Goal: Task Accomplishment & Management: Use online tool/utility

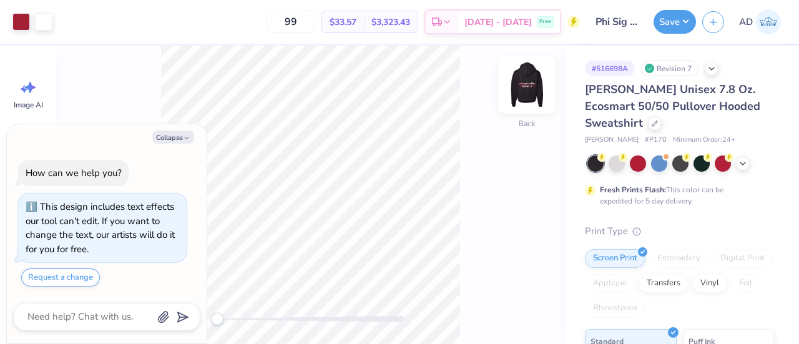
click at [518, 94] on img at bounding box center [527, 85] width 50 height 50
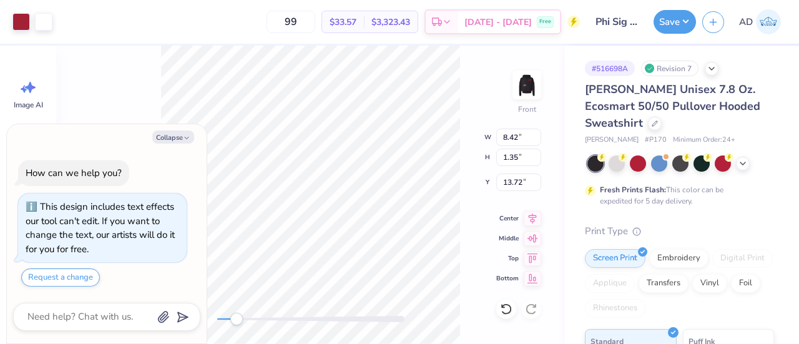
type textarea "x"
type input "11.38"
type textarea "x"
type input "11.51"
type input "2.28"
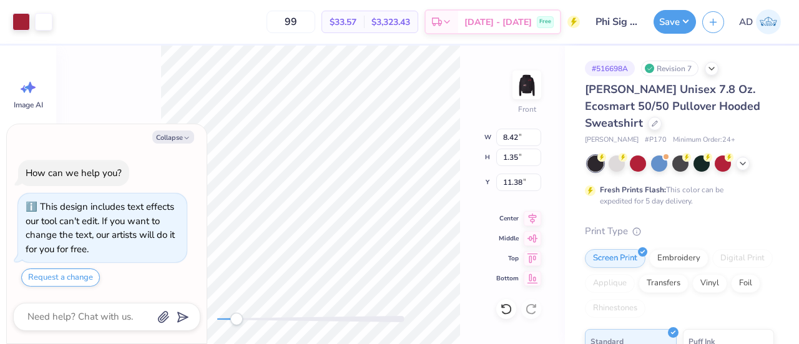
type input "10.57"
click at [468, 143] on div "Front W 11.51 11.51 " H 2.28 2.28 " Y 10.57 10.57 " Center Middle Top Bottom" at bounding box center [310, 195] width 509 height 298
type textarea "x"
type input "10.92"
type input "1.76"
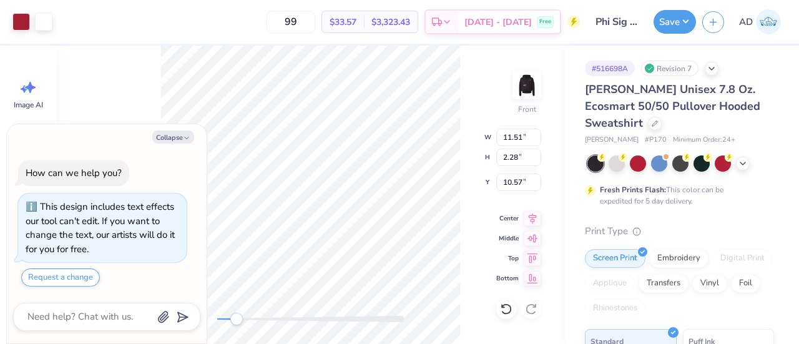
type input "10.87"
type textarea "x"
type input "1.37"
type input "13.72"
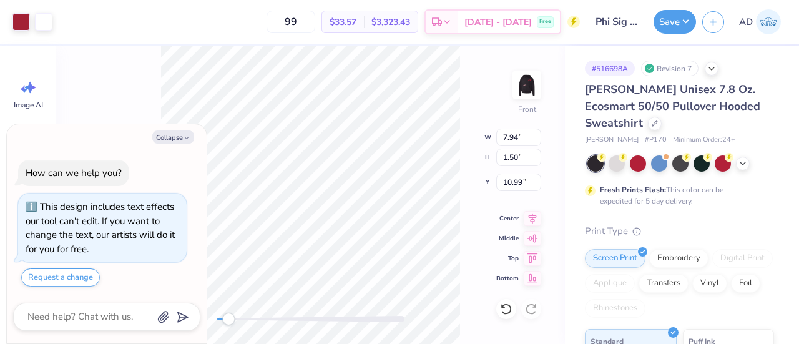
type textarea "x"
type input "11.98"
type input "2.89"
type input "10.00"
type textarea "x"
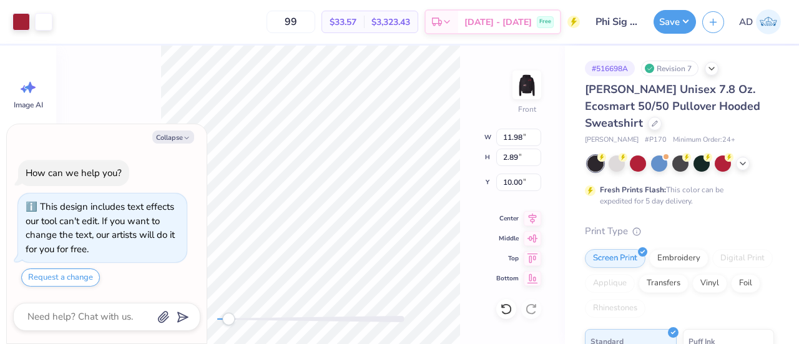
type input "13.78"
type input "4.00"
type input "9.19"
click at [505, 309] on icon at bounding box center [506, 309] width 12 height 12
type textarea "x"
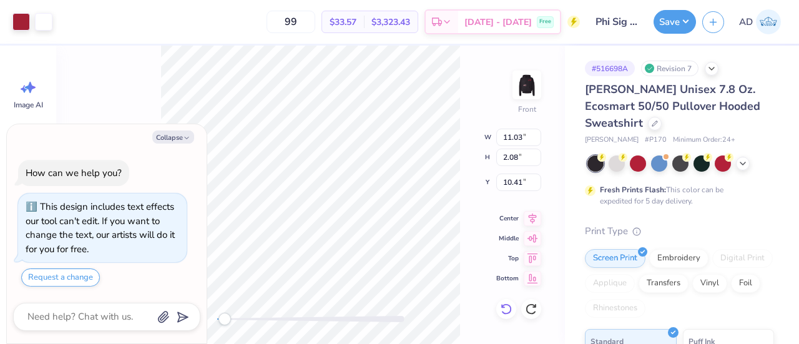
type input "10.27"
type textarea "x"
type input "13.07"
type input "2.74"
type input "9.79"
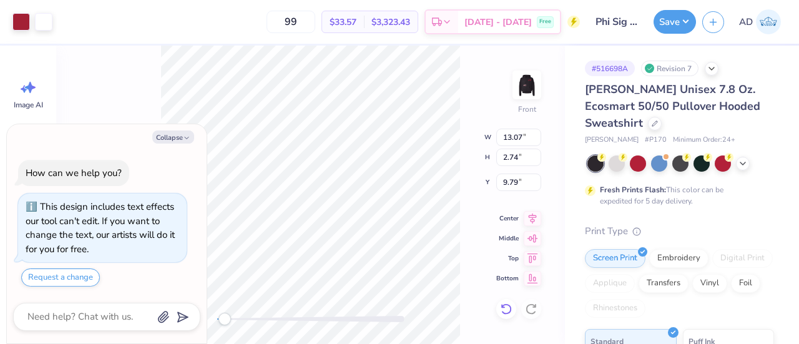
type textarea "x"
type input "14.28"
type input "3.19"
type input "9.45"
click at [505, 308] on icon at bounding box center [506, 309] width 12 height 12
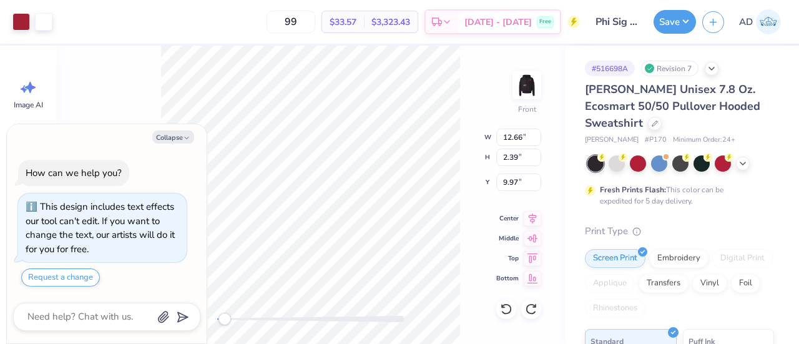
type textarea "x"
type input "10.04"
click at [504, 307] on icon at bounding box center [503, 305] width 2 height 2
type textarea "x"
type input "9.88"
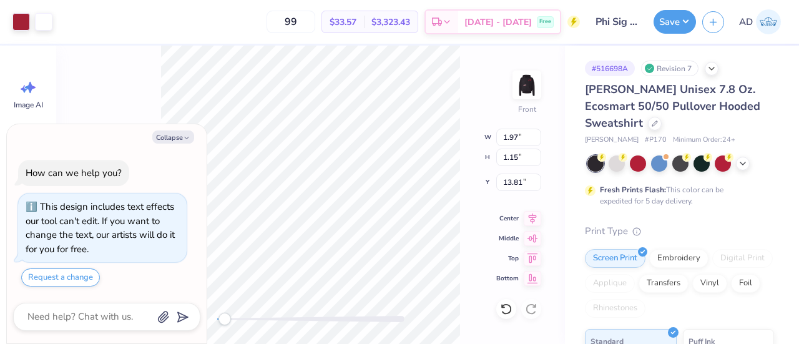
type textarea "x"
type input "14.85"
type textarea "x"
type input "7.65"
type input "5.88"
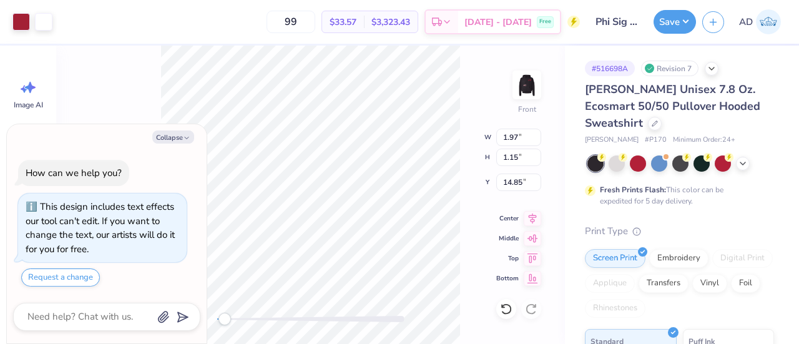
type input "11.76"
click at [508, 311] on icon at bounding box center [506, 309] width 12 height 12
type textarea "x"
type input "5.08"
type input "3.88"
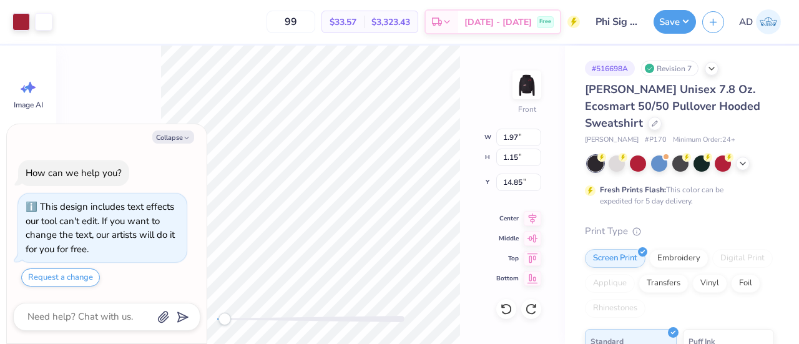
type input "13.00"
click at [503, 315] on icon at bounding box center [506, 309] width 12 height 12
type textarea "x"
type input "5.35"
type input "4.11"
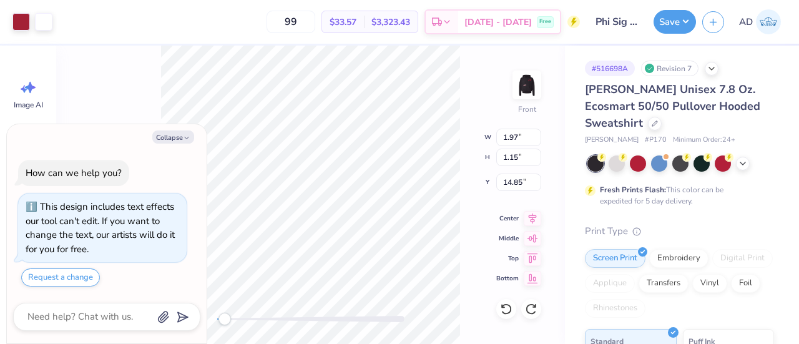
type input "12.86"
click at [502, 301] on div at bounding box center [506, 309] width 20 height 20
type textarea "x"
type input "9.19"
type input "7.99"
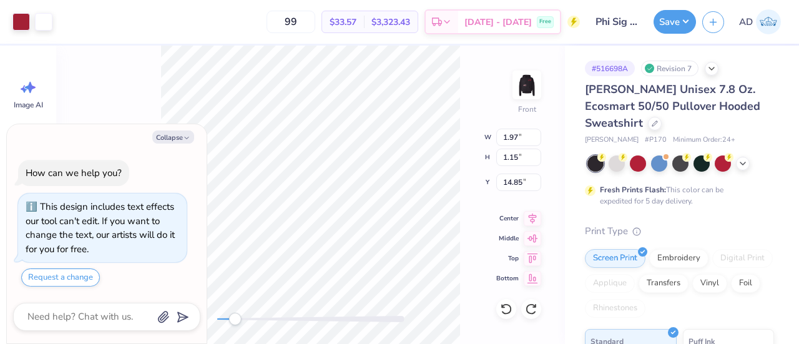
type input "12.37"
click at [508, 308] on icon at bounding box center [506, 309] width 12 height 12
type textarea "x"
type input "5.57"
type input "4.28"
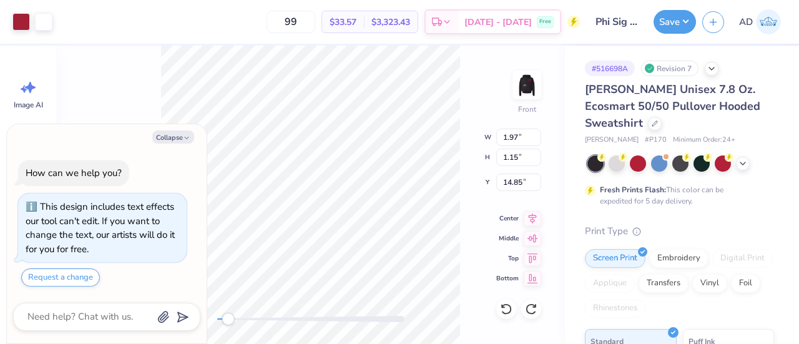
type input "12.75"
click at [505, 301] on div at bounding box center [506, 309] width 20 height 20
type textarea "x"
type input "4.69"
type input "3.60"
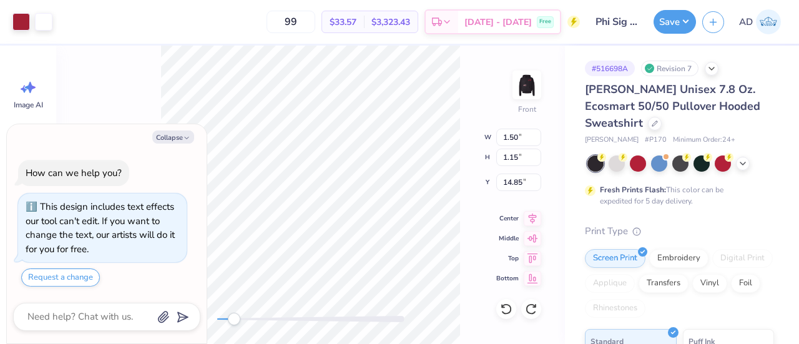
type input "13.18"
click at [507, 310] on icon at bounding box center [506, 309] width 12 height 12
type textarea "x"
type input "15.14"
type textarea "x"
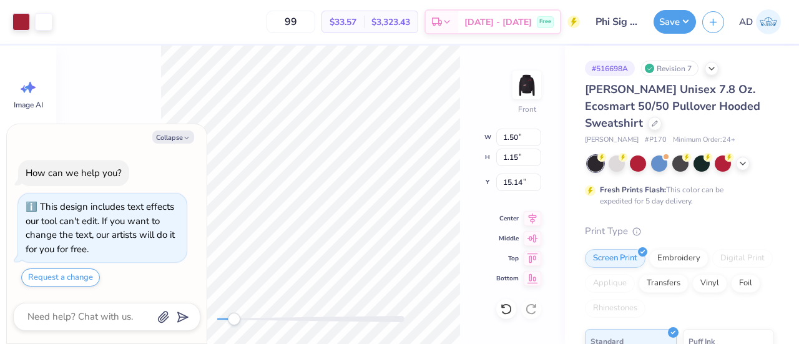
type input "5.78"
type input "4.44"
type input "12.94"
type textarea "x"
type input "3.44"
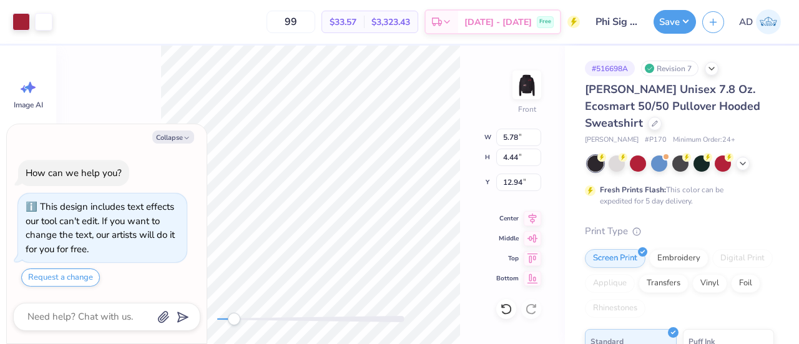
type input "2.64"
type input "14.35"
click at [505, 306] on icon at bounding box center [506, 309] width 12 height 12
type textarea "x"
type input "4.46"
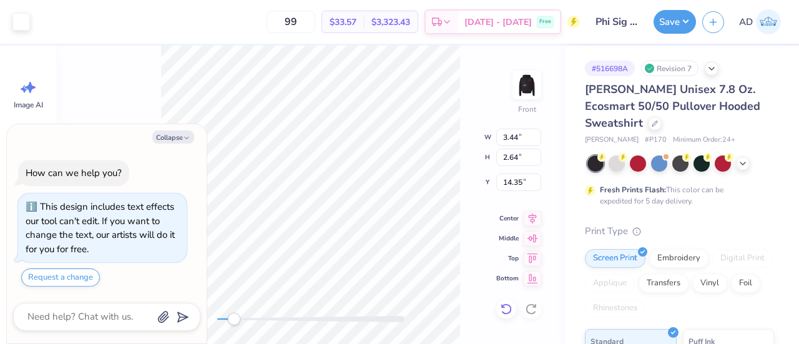
type input "3.42"
type input "13.96"
click at [505, 306] on icon at bounding box center [506, 309] width 12 height 12
type textarea "x"
type input "2.95"
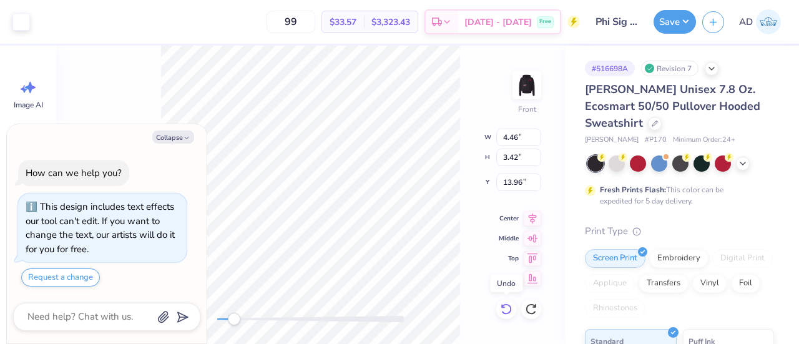
type input "2.26"
type input "14.03"
type textarea "x"
type input "1.73"
type input "4.76"
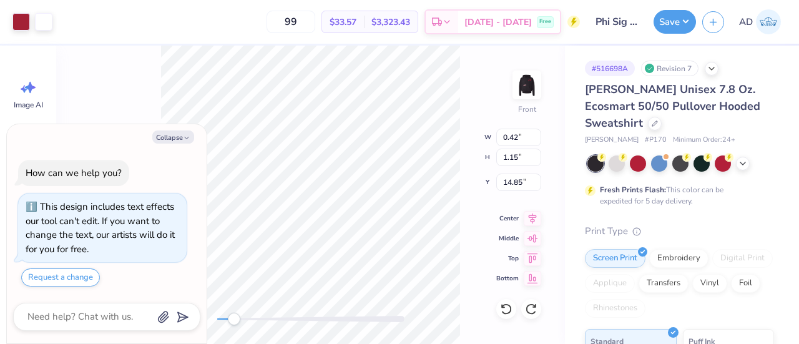
type input "12.45"
click at [505, 296] on div "Front" at bounding box center [310, 195] width 509 height 298
click at [505, 307] on icon at bounding box center [506, 309] width 12 height 12
type textarea "x"
type input "1.20"
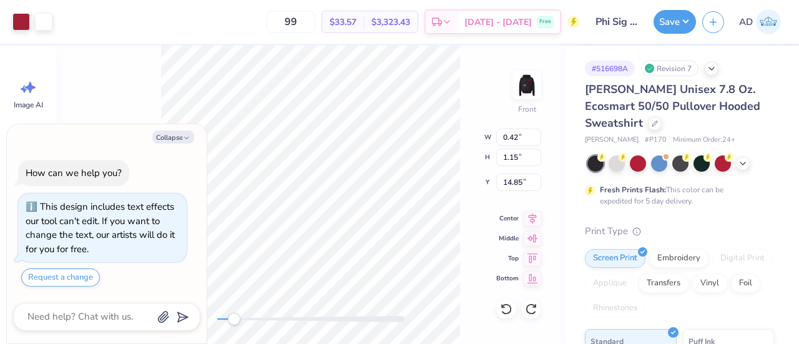
type input "3.31"
type input "13.37"
click at [509, 309] on icon at bounding box center [506, 309] width 12 height 12
type textarea "x"
type input "1.26"
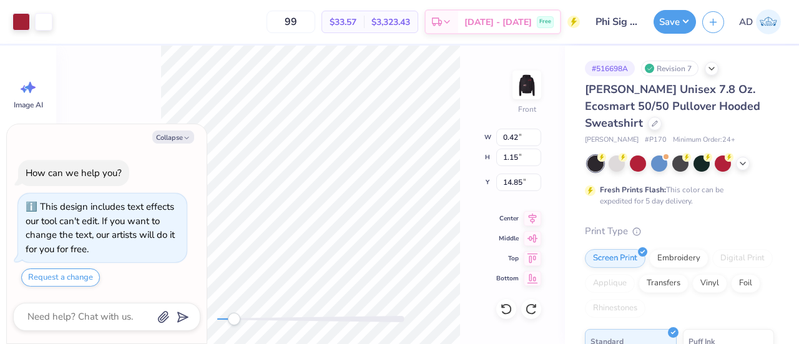
type input "3.47"
type input "13.27"
click at [504, 308] on icon at bounding box center [506, 309] width 12 height 12
click at [505, 305] on icon at bounding box center [505, 308] width 11 height 11
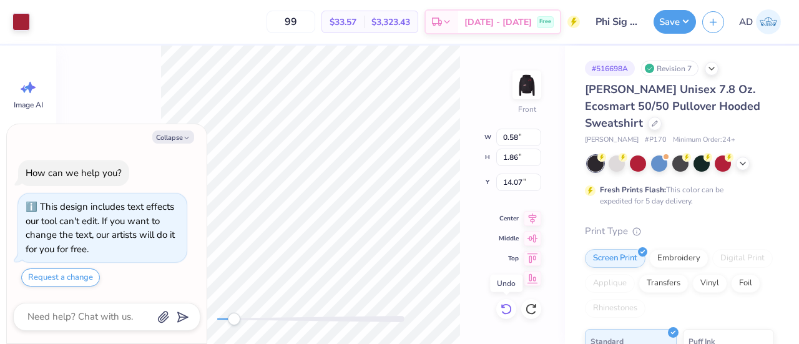
type textarea "x"
type input "0.34"
type input "1.07"
type input "14.89"
click at [530, 307] on icon at bounding box center [531, 309] width 12 height 12
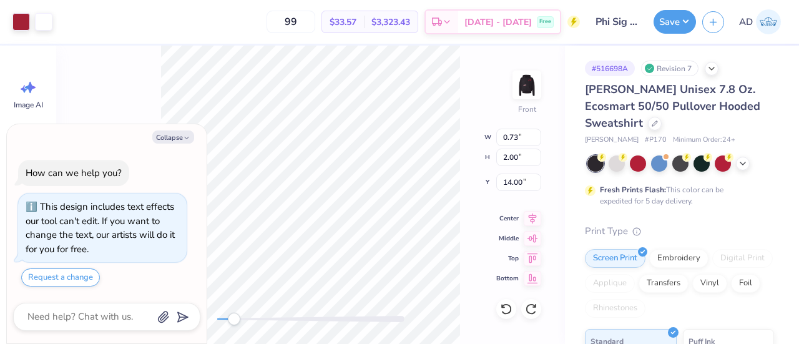
type textarea "x"
type input "14.59"
type textarea "x"
type input "1.18"
type input "3.27"
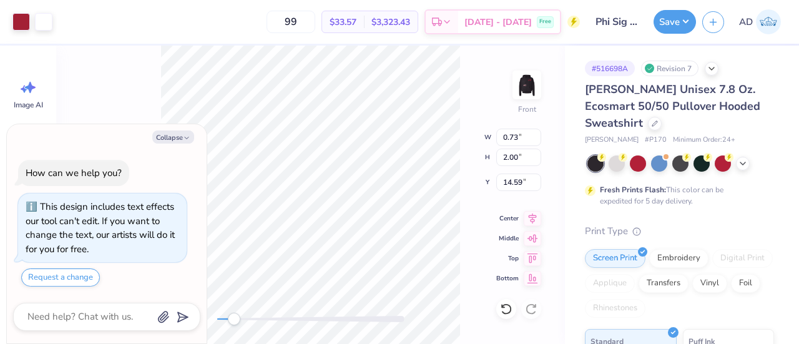
type input "13.68"
type textarea "x"
type input "1.05"
type input "2.91"
type input "13.95"
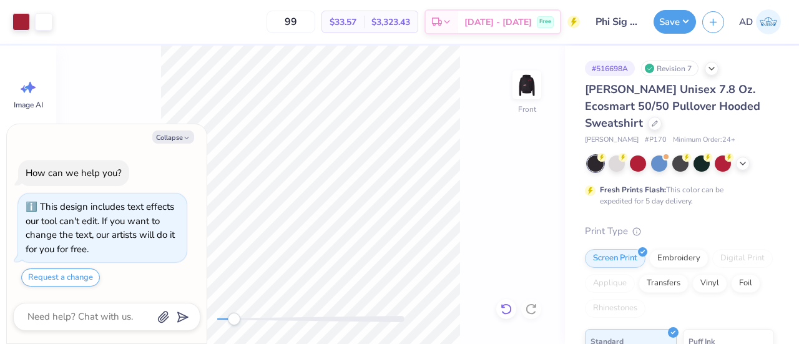
click at [507, 303] on icon at bounding box center [506, 309] width 12 height 12
click at [524, 306] on div at bounding box center [531, 309] width 20 height 20
type textarea "x"
type input "14.16"
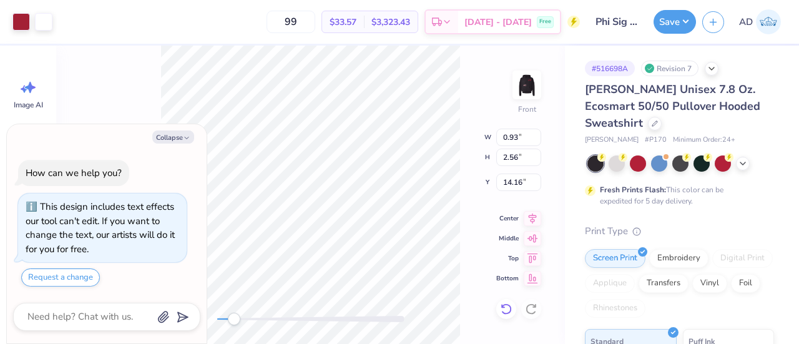
click at [502, 307] on icon at bounding box center [503, 305] width 2 height 2
type textarea "x"
type input "14.03"
click at [529, 213] on icon at bounding box center [532, 216] width 8 height 11
type textarea "x"
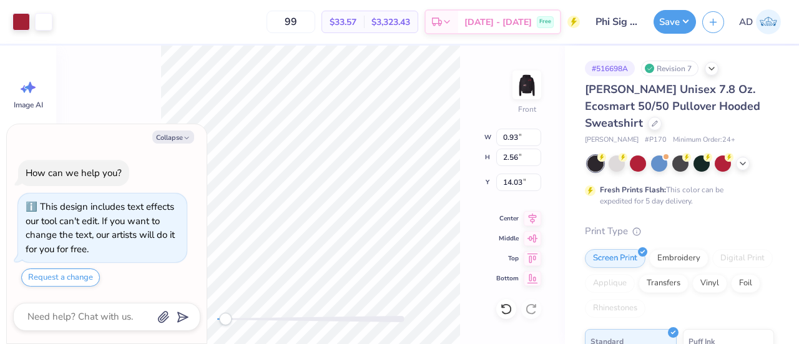
type input "0.68"
type input "1.88"
type input "14.19"
click at [506, 308] on icon at bounding box center [506, 309] width 12 height 12
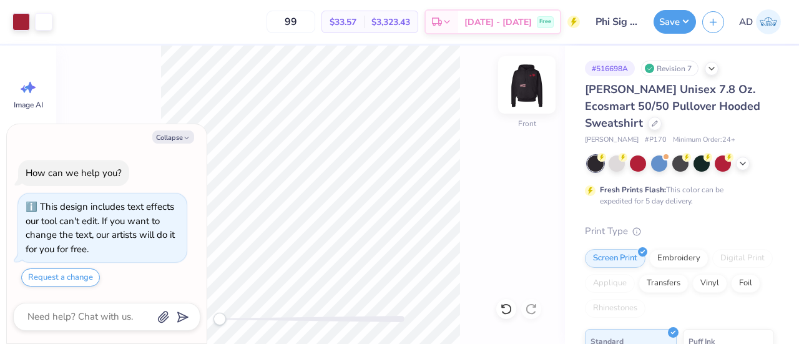
click at [523, 78] on img at bounding box center [527, 85] width 50 height 50
click at [523, 78] on img at bounding box center [526, 84] width 25 height 25
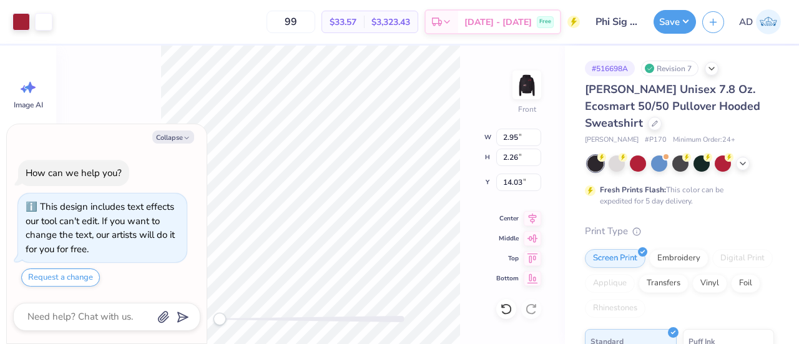
type textarea "x"
type input "3.90"
type input "2.99"
type input "13.83"
click at [505, 306] on icon at bounding box center [506, 309] width 12 height 12
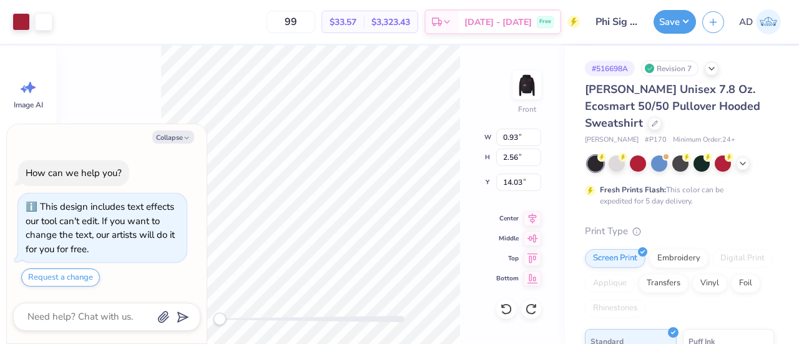
type textarea "x"
type input "0.66"
type input "1.82"
type input "14.20"
type textarea "x"
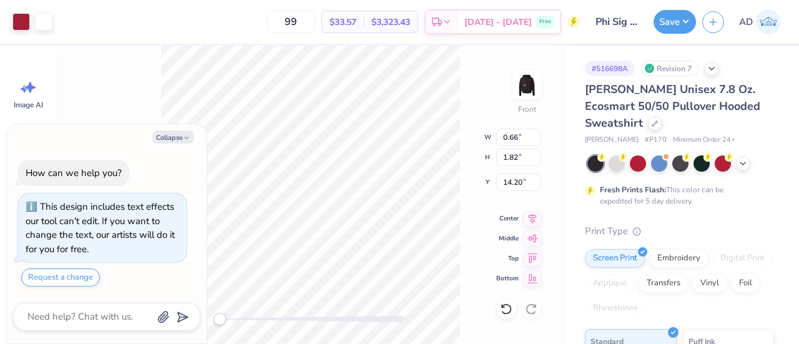
type input "0.92"
type input "2.53"
type input "14.01"
click at [505, 309] on icon at bounding box center [506, 309] width 12 height 12
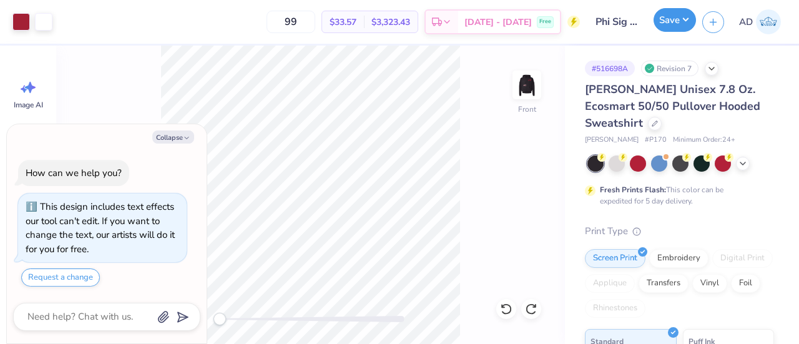
click at [669, 22] on button "Save" at bounding box center [674, 20] width 42 height 24
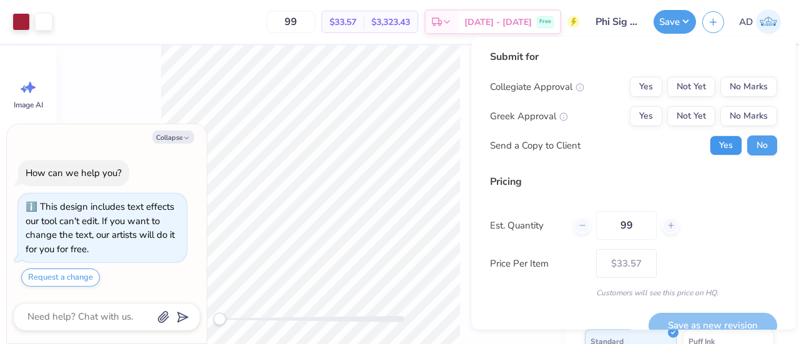
click at [712, 145] on button "Yes" at bounding box center [725, 145] width 32 height 20
click at [728, 90] on button "No Marks" at bounding box center [748, 87] width 57 height 20
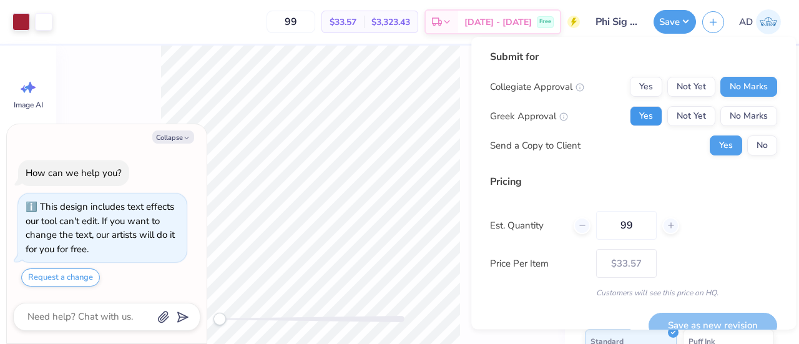
click at [630, 121] on button "Yes" at bounding box center [646, 116] width 32 height 20
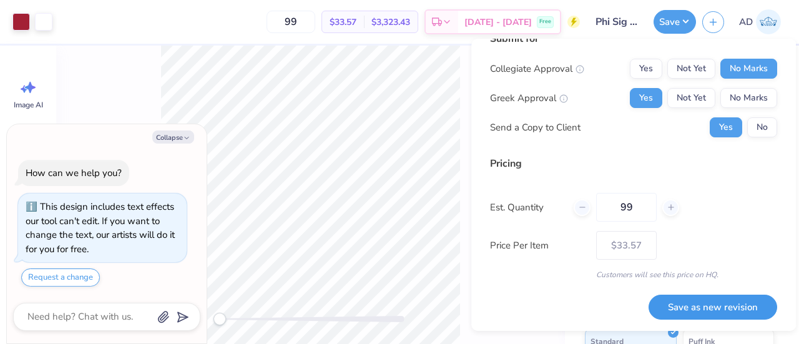
click at [689, 310] on button "Save as new revision" at bounding box center [712, 307] width 129 height 26
type textarea "x"
type input "– –"
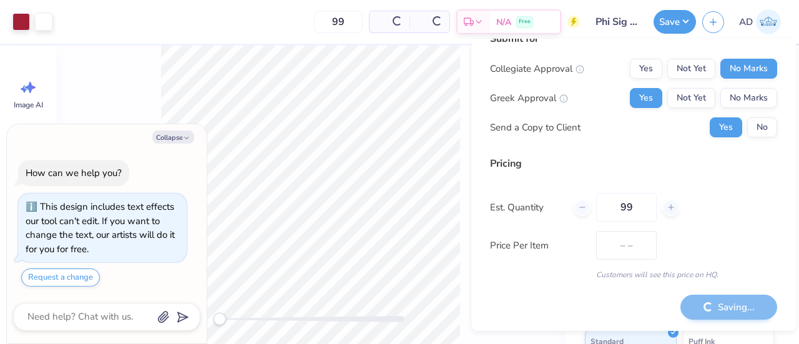
type textarea "x"
type input "$33.57"
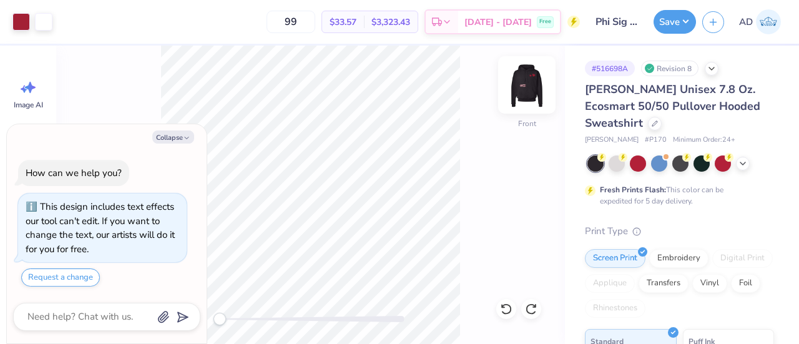
click at [527, 87] on img at bounding box center [527, 85] width 50 height 50
type textarea "x"
